Goal: Information Seeking & Learning: Understand process/instructions

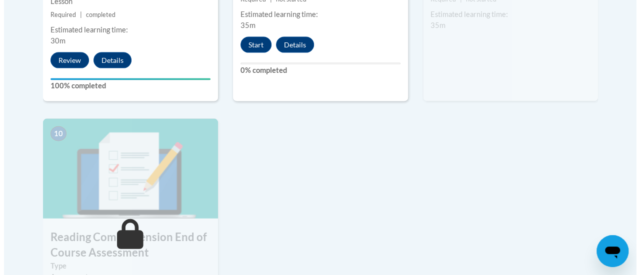
scroll to position [1061, 0]
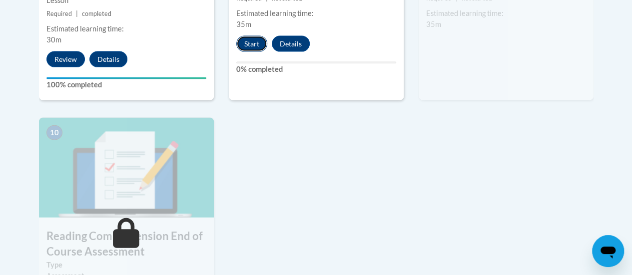
click at [260, 37] on button "Start" at bounding box center [251, 44] width 31 height 16
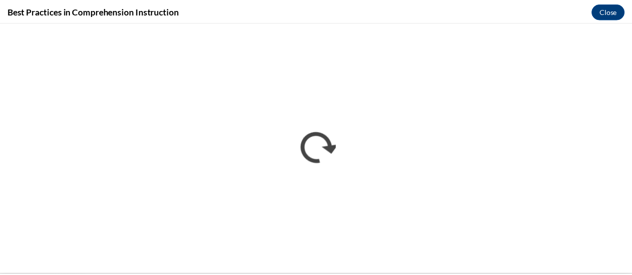
scroll to position [0, 0]
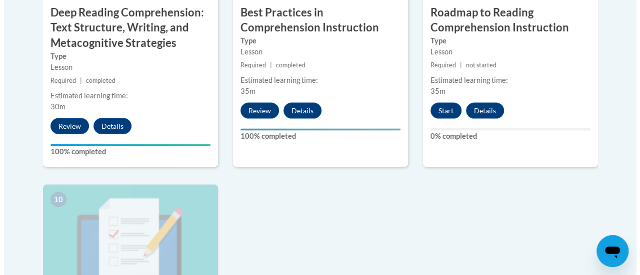
scroll to position [995, 0]
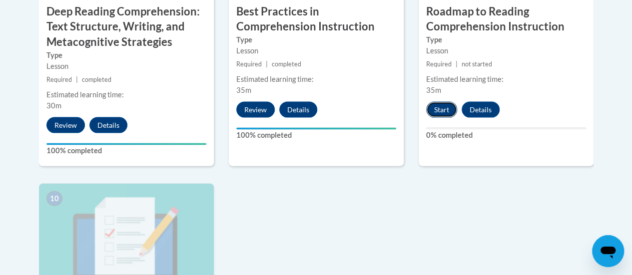
click at [449, 112] on button "Start" at bounding box center [441, 110] width 31 height 16
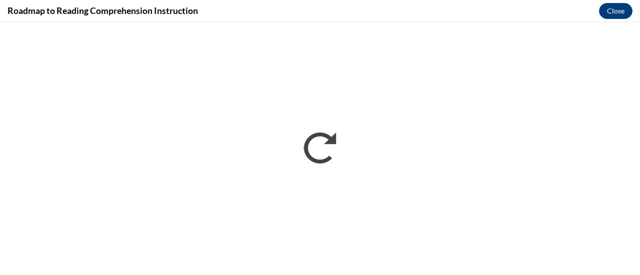
scroll to position [0, 0]
